Goal: Information Seeking & Learning: Learn about a topic

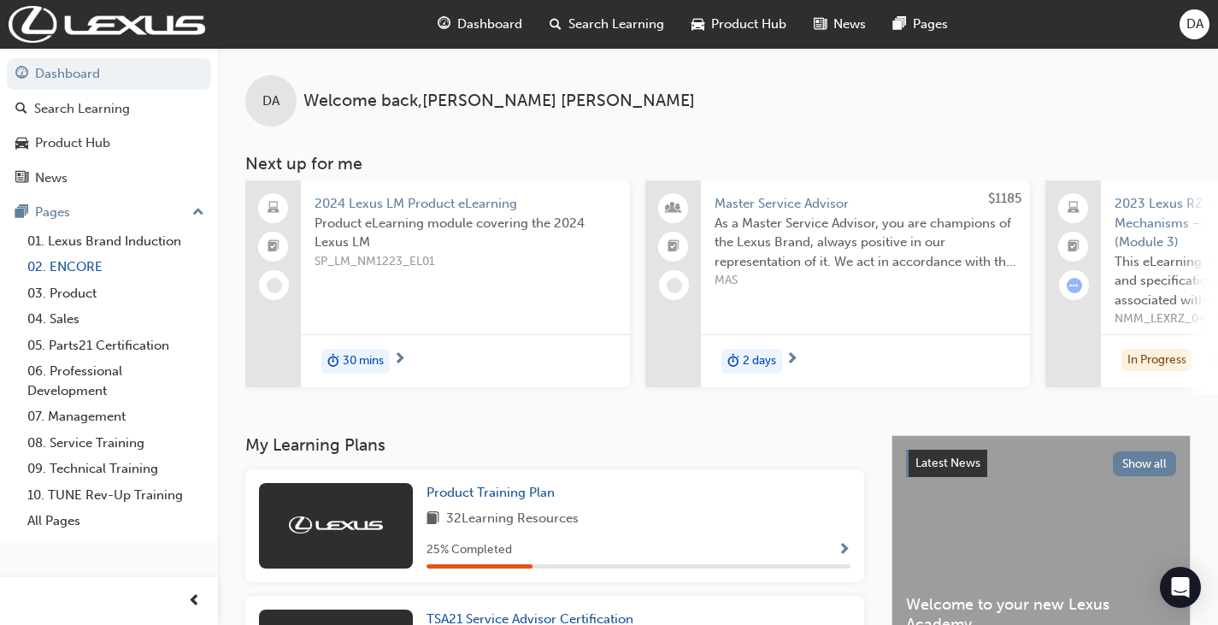
click at [161, 273] on link "02. ENCORE" at bounding box center [116, 267] width 191 height 26
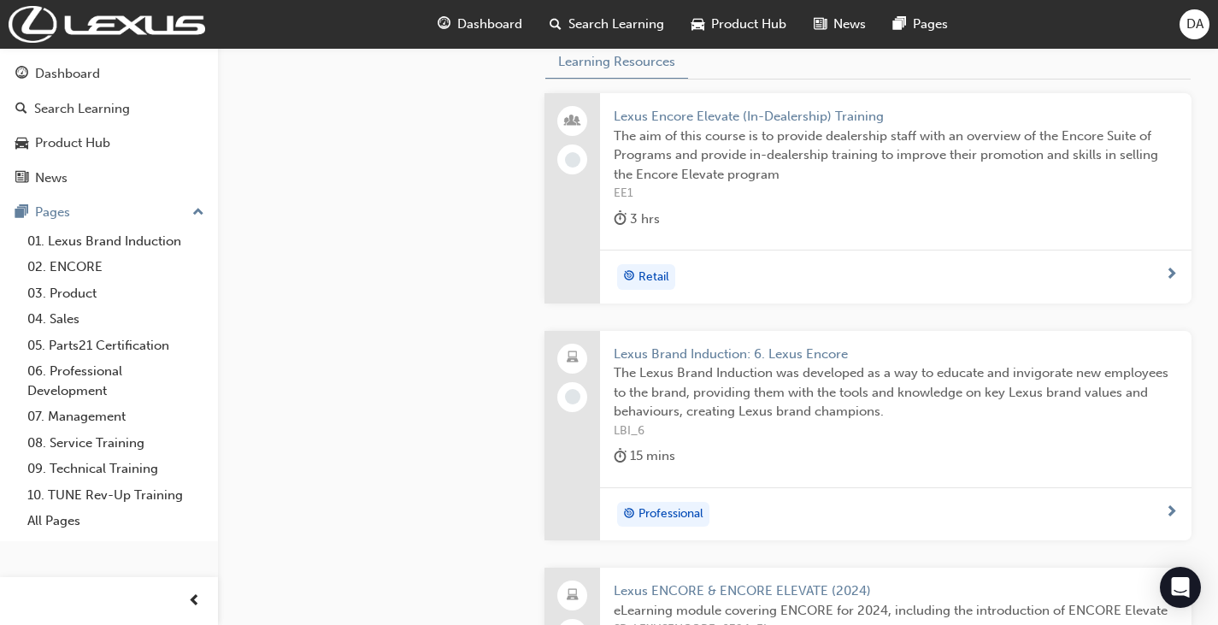
scroll to position [855, 0]
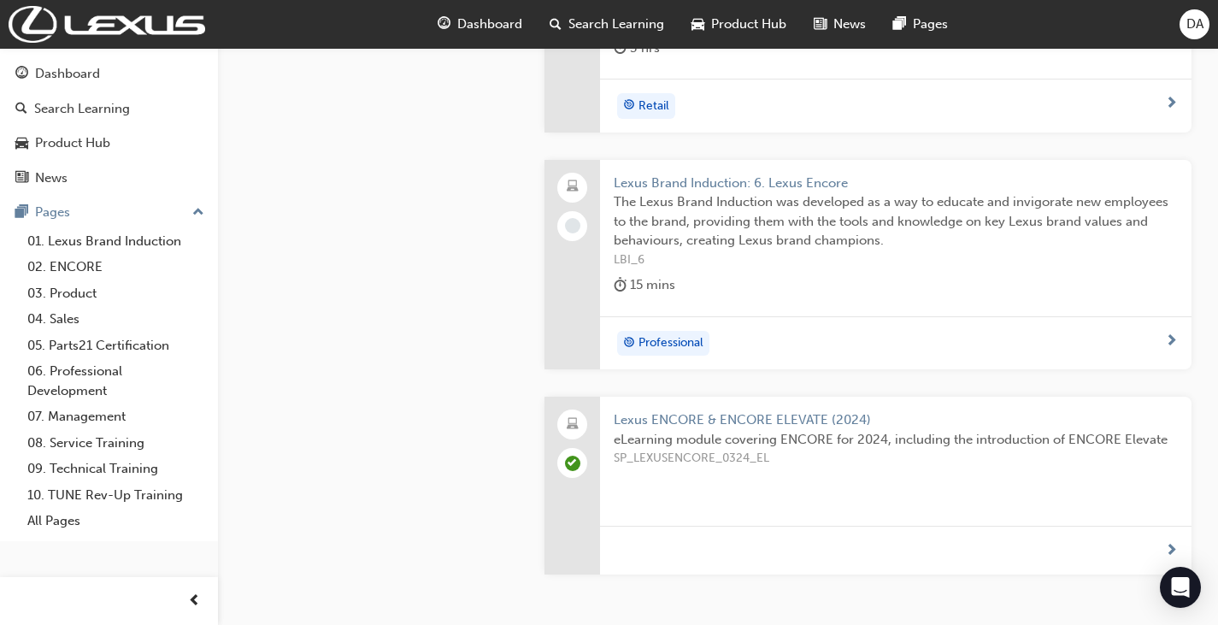
click at [397, 180] on div at bounding box center [368, 91] width 300 height 1130
click at [436, 176] on div at bounding box center [368, 91] width 300 height 1130
